Goal: Navigation & Orientation: Find specific page/section

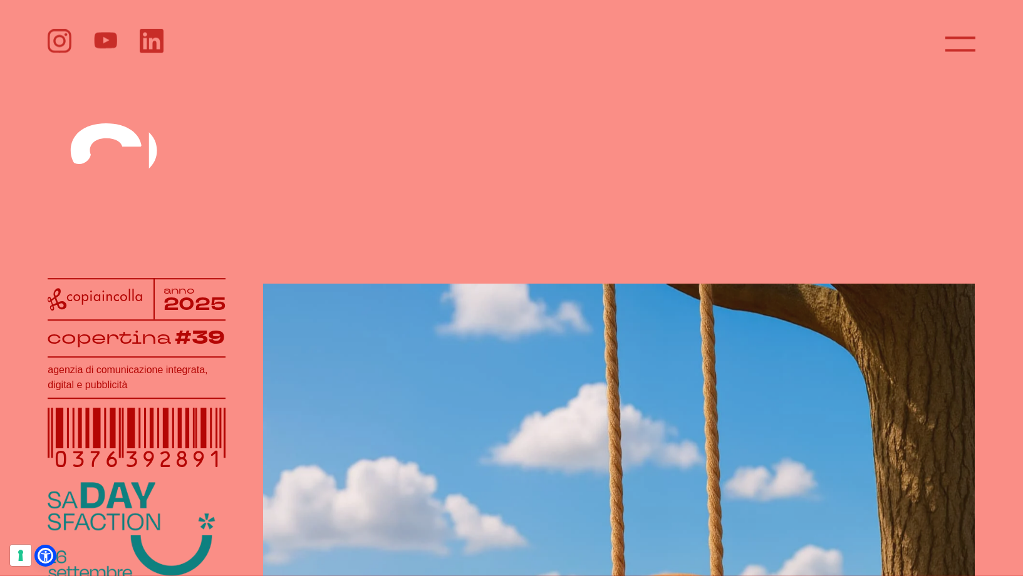
click at [54, 31] on header at bounding box center [511, 41] width 1023 height 83
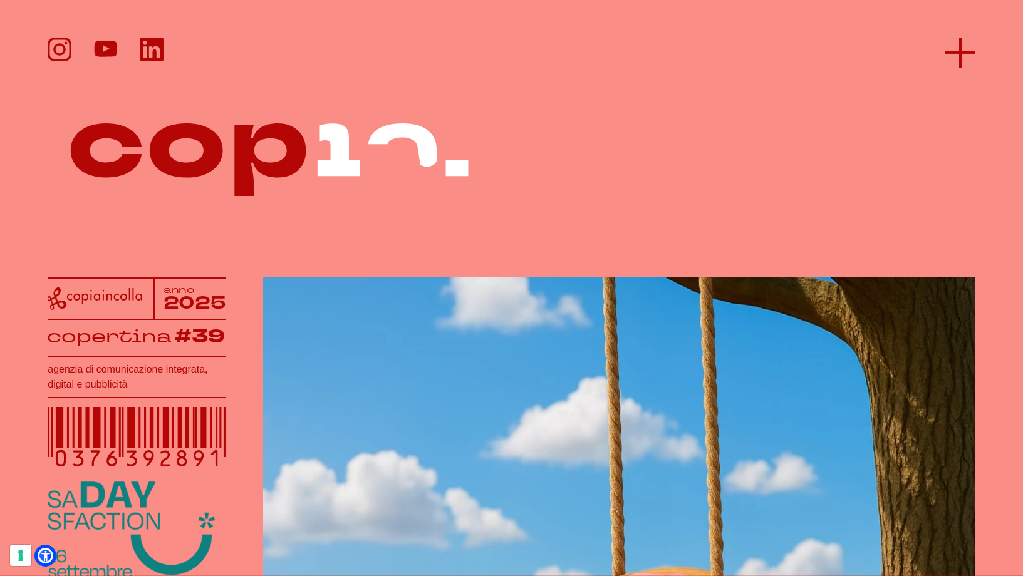
click at [945, 50] on icon at bounding box center [960, 53] width 30 height 30
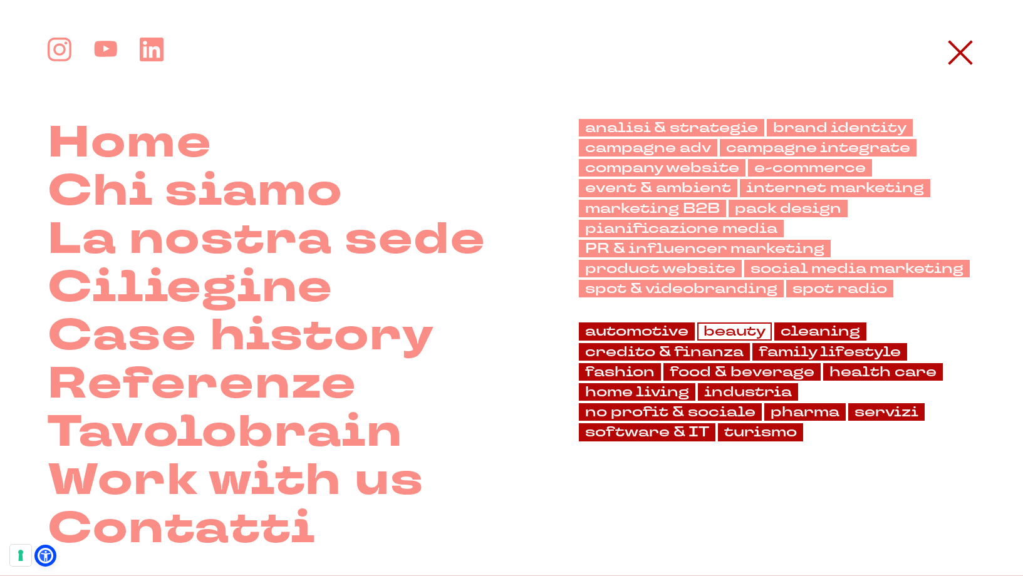
click at [735, 332] on link "beauty" at bounding box center [734, 332] width 75 height 18
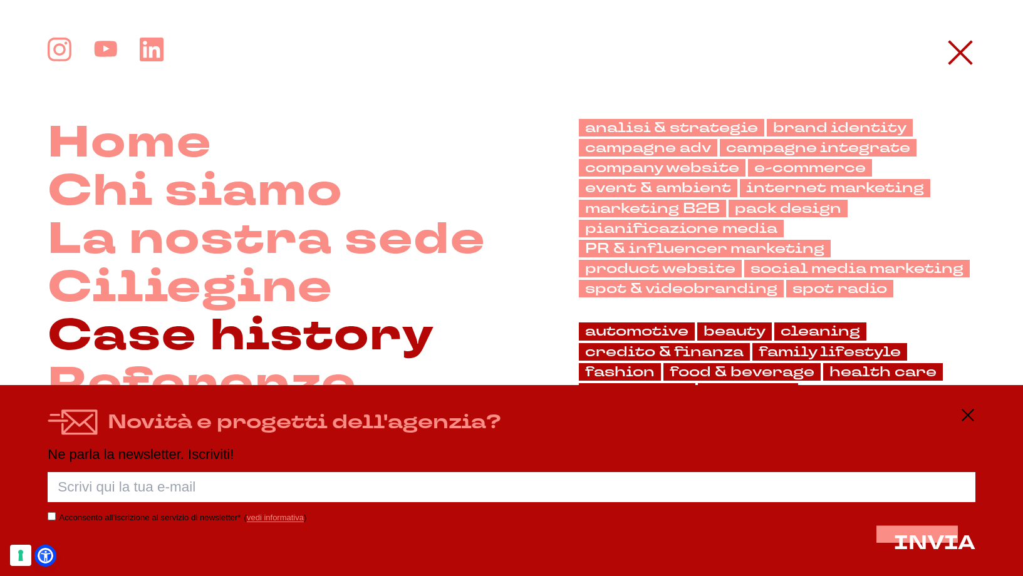
click at [162, 338] on link "Case history" at bounding box center [241, 336] width 387 height 48
